Goal: Information Seeking & Learning: Learn about a topic

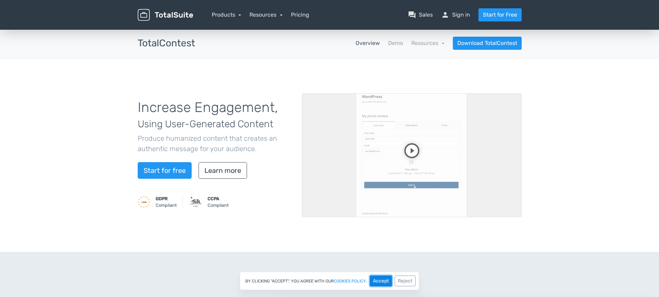
click at [388, 281] on button "Accept" at bounding box center [381, 281] width 22 height 11
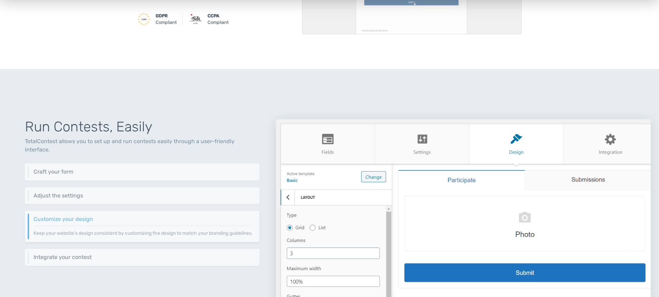
scroll to position [211, 0]
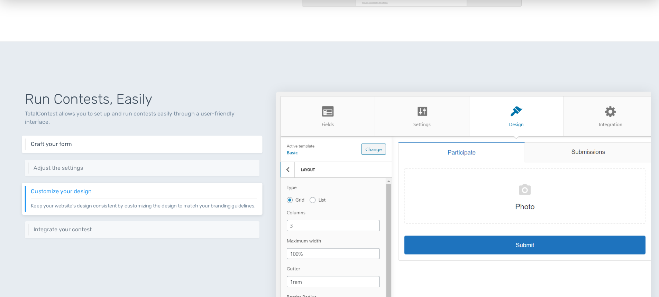
click at [67, 141] on h6 "Craft your form" at bounding box center [144, 144] width 226 height 6
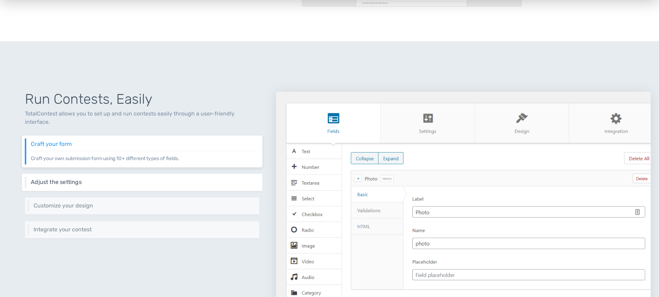
click at [61, 179] on h6 "Adjust the settings" at bounding box center [144, 182] width 226 height 6
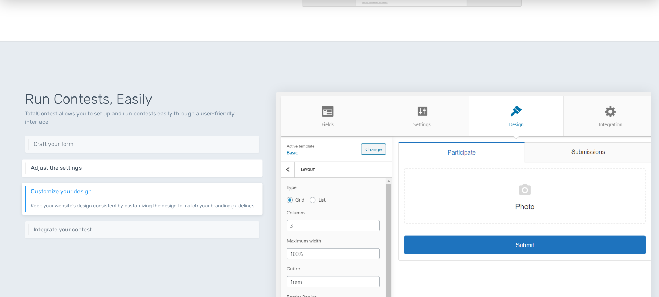
click at [97, 165] on h6 "Adjust the settings" at bounding box center [144, 168] width 226 height 6
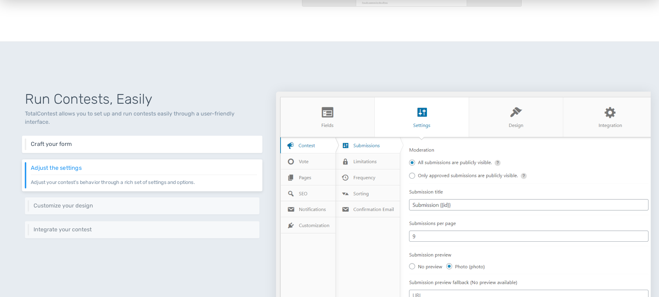
click at [95, 136] on div "Craft your form Craft your own submission form using 10+ different types of fie…" at bounding box center [142, 144] width 240 height 17
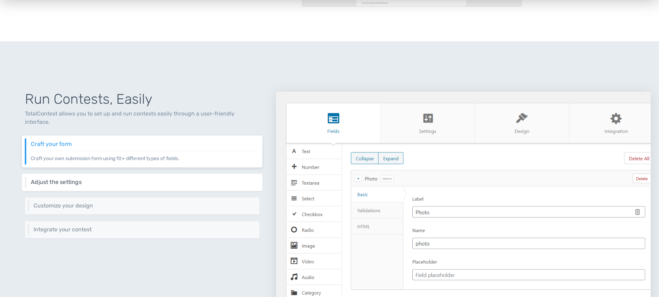
click at [86, 179] on div "Adjust the settings Adjust your contest's behavior through a rich set of settin…" at bounding box center [142, 182] width 240 height 17
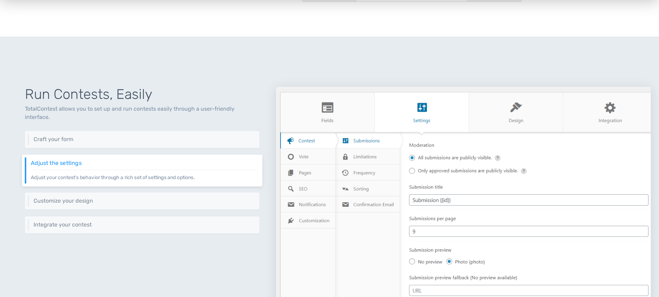
scroll to position [222, 0]
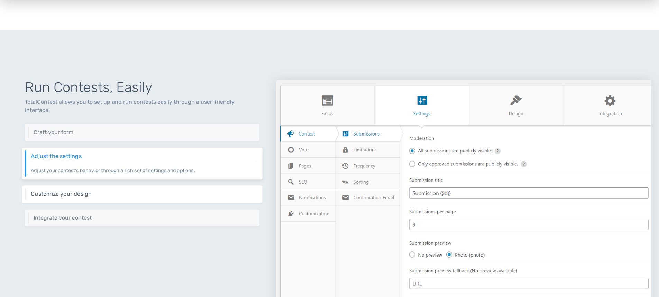
click at [67, 191] on h6 "Customize your design" at bounding box center [144, 194] width 226 height 6
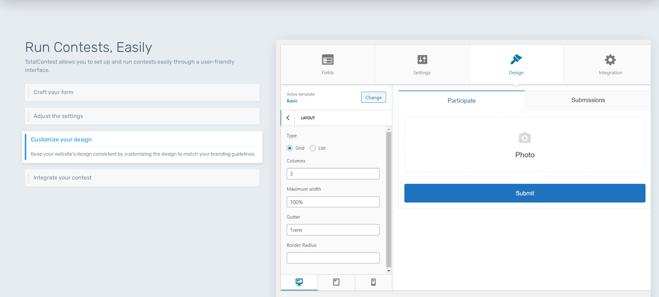
scroll to position [345, 0]
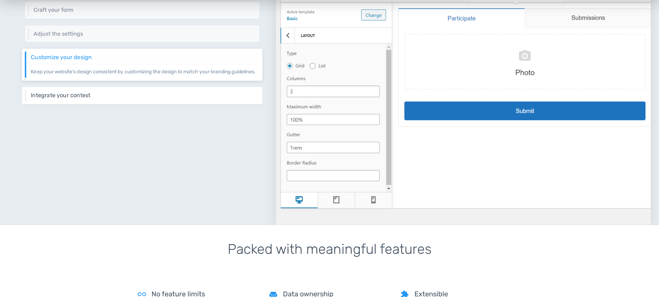
click at [76, 87] on div "Integrate your contest Integrate your contest easily using different methods in…" at bounding box center [142, 95] width 240 height 17
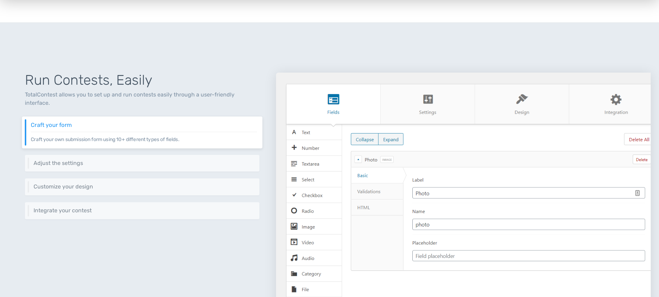
scroll to position [0, 0]
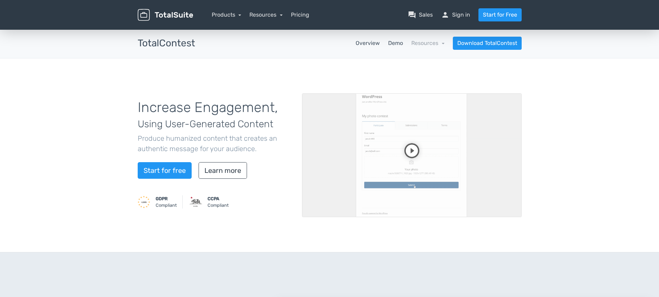
click at [396, 45] on link "Demo" at bounding box center [395, 43] width 15 height 8
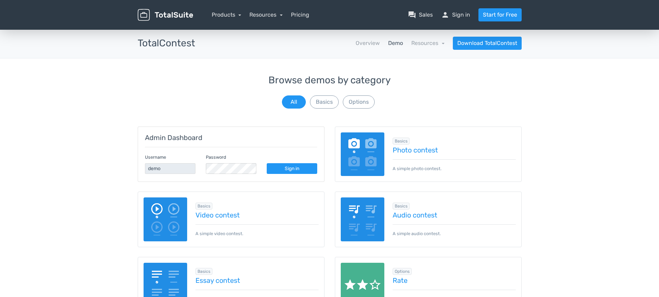
click at [325, 109] on div "Browse demos by category All Basics Options" at bounding box center [330, 92] width 384 height 35
click at [324, 106] on button "Basics" at bounding box center [324, 101] width 29 height 13
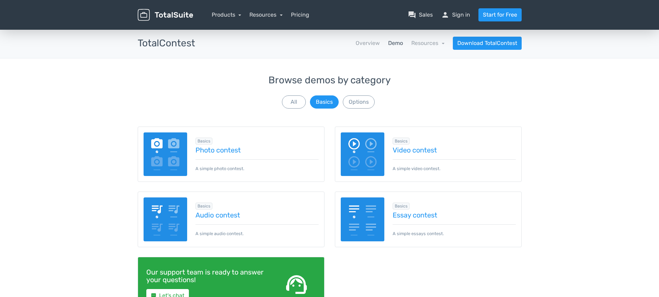
click at [278, 102] on div "Browse demos by category All Basics Options" at bounding box center [330, 92] width 384 height 35
click at [282, 104] on button "All" at bounding box center [294, 101] width 24 height 13
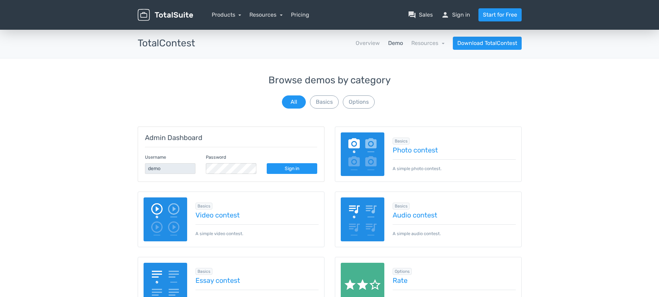
click at [378, 149] on img at bounding box center [363, 154] width 44 height 44
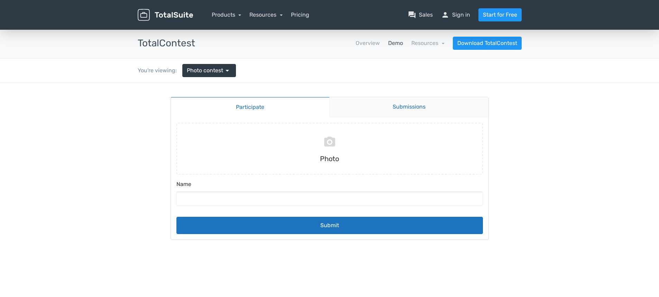
click at [388, 114] on link "Submissions" at bounding box center [408, 107] width 159 height 20
